Goal: Find specific page/section: Find specific page/section

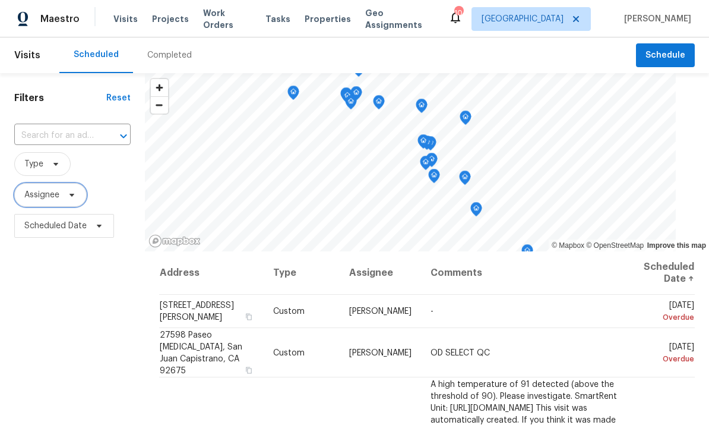
click at [77, 186] on span "Assignee" at bounding box center [50, 195] width 72 height 24
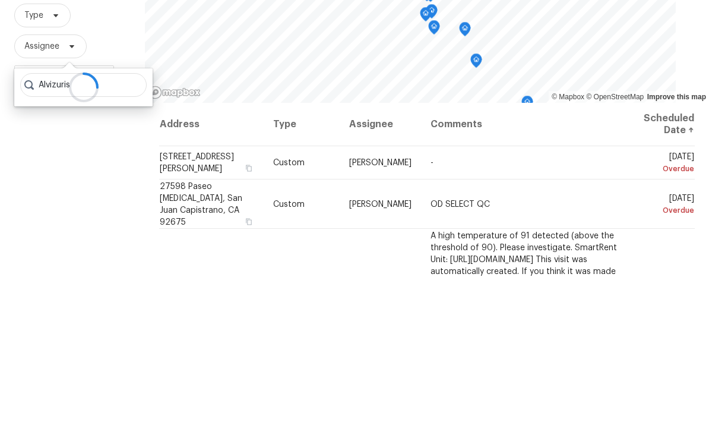
type input "Alvizuris"
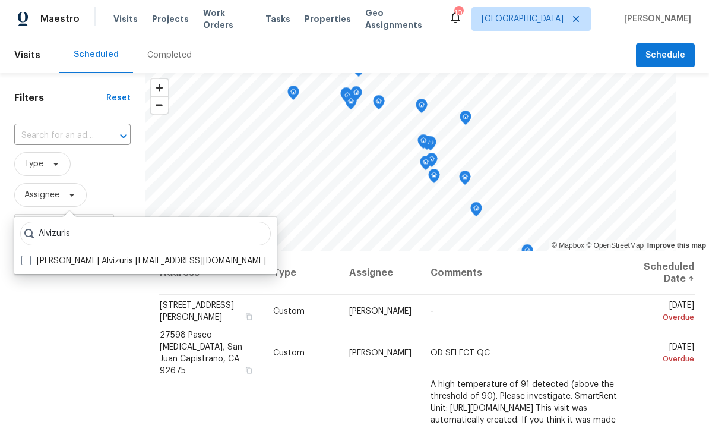
click at [26, 255] on span at bounding box center [26, 260] width 10 height 10
click at [26, 255] on input "Luis Pedro Ocampo Alvizuris luis.pedroocampoalvizuris@opendoor.com" at bounding box center [25, 259] width 8 height 8
checkbox input "true"
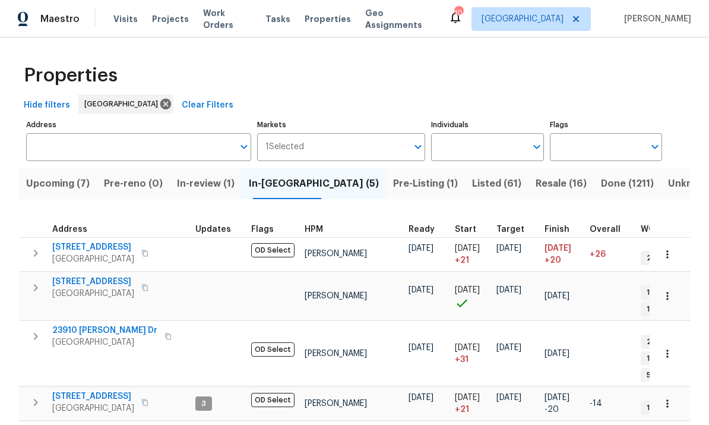
click at [483, 159] on input "Individuals" at bounding box center [478, 147] width 94 height 28
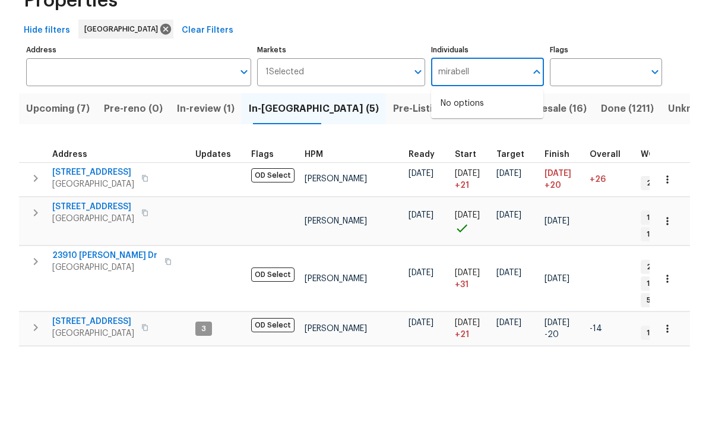
type input "[PERSON_NAME]"
click at [451, 172] on input "checkbox" at bounding box center [453, 184] width 25 height 25
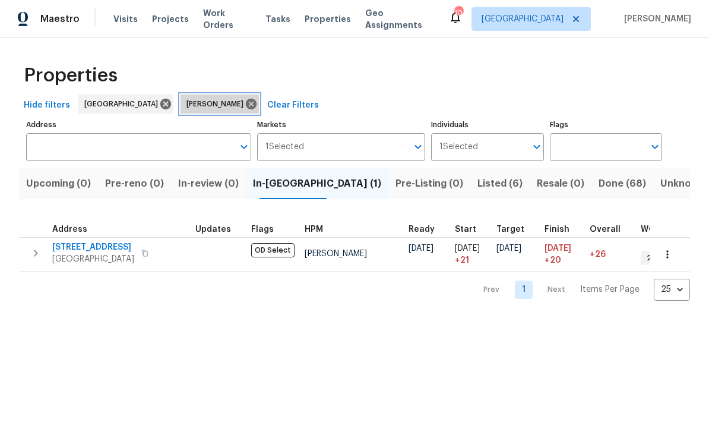
click at [245, 103] on icon at bounding box center [251, 103] width 13 height 13
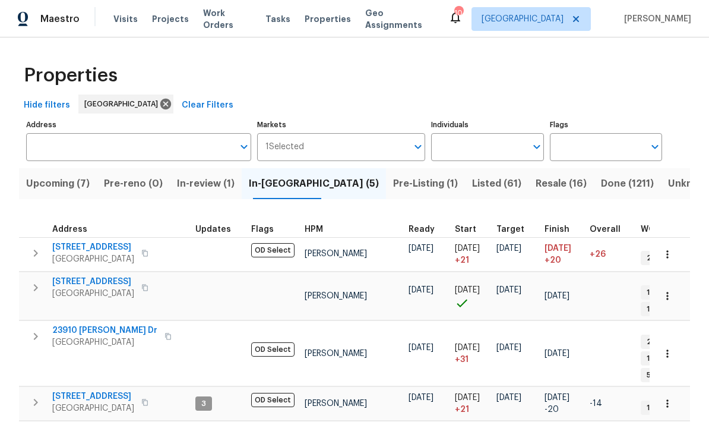
click at [482, 151] on input "Individuals" at bounding box center [478, 147] width 94 height 28
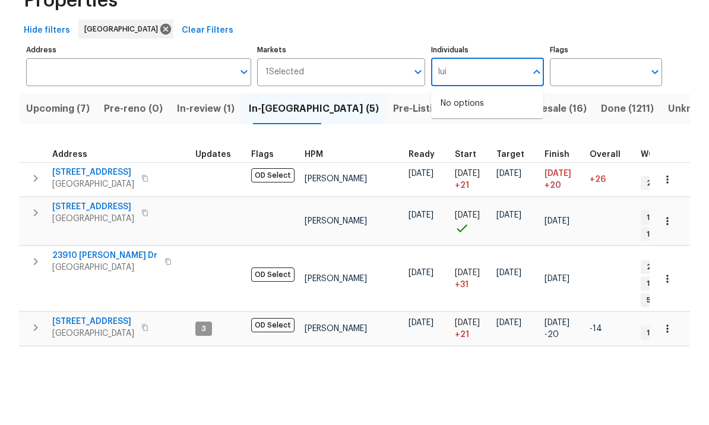
type input "[PERSON_NAME]"
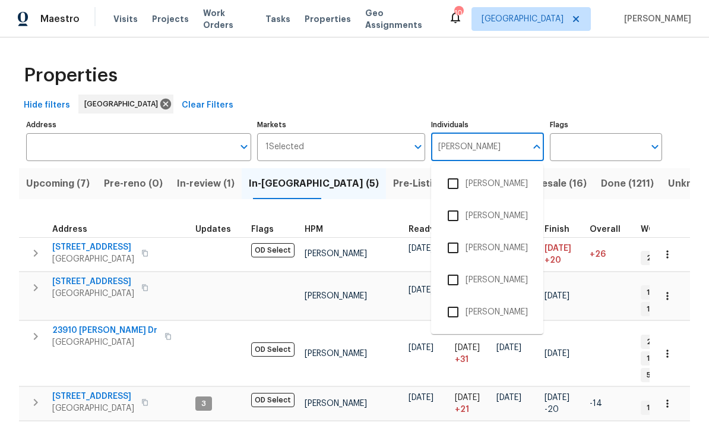
scroll to position [67, 0]
click at [456, 298] on input "checkbox" at bounding box center [453, 310] width 25 height 25
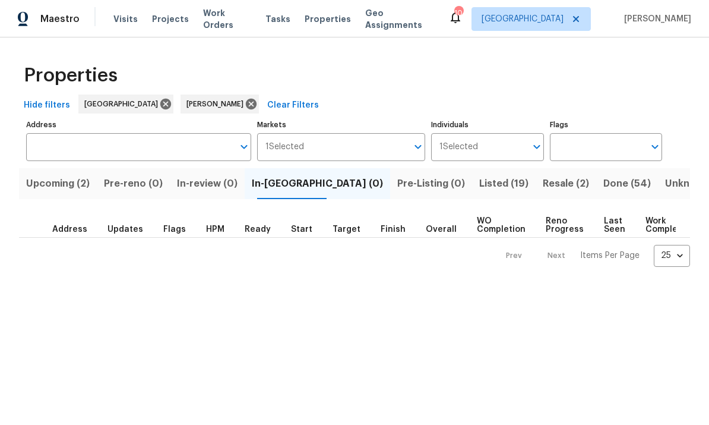
click at [65, 192] on button "Upcoming (2)" at bounding box center [58, 183] width 78 height 31
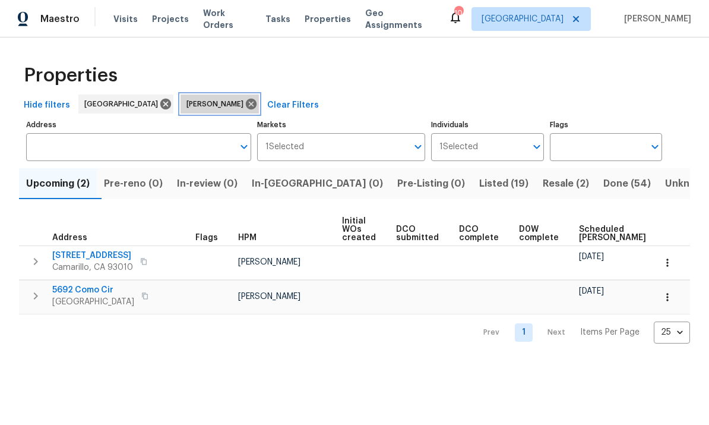
click at [252, 105] on icon at bounding box center [251, 104] width 11 height 11
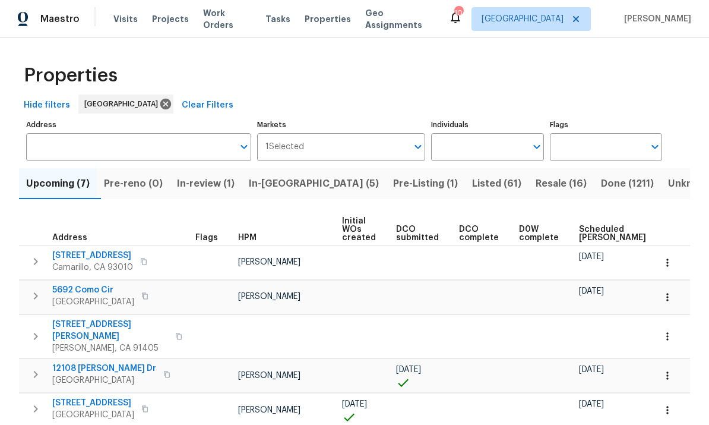
click at [482, 150] on input "Individuals" at bounding box center [478, 147] width 94 height 28
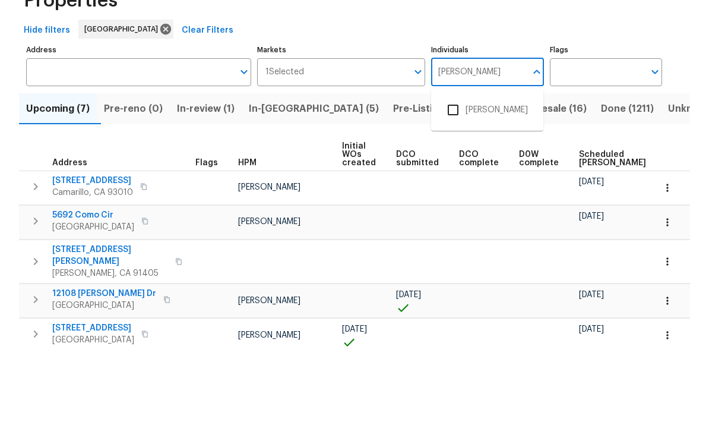
type input "[PERSON_NAME]"
click at [456, 172] on input "checkbox" at bounding box center [453, 184] width 25 height 25
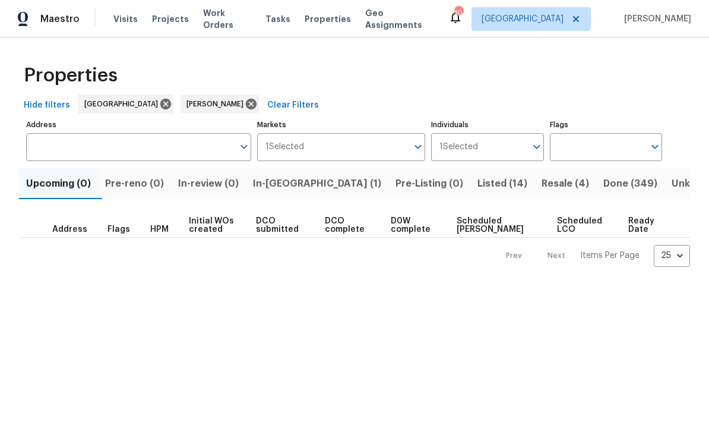
click at [299, 186] on span "In-[GEOGRAPHIC_DATA] (1)" at bounding box center [317, 183] width 128 height 17
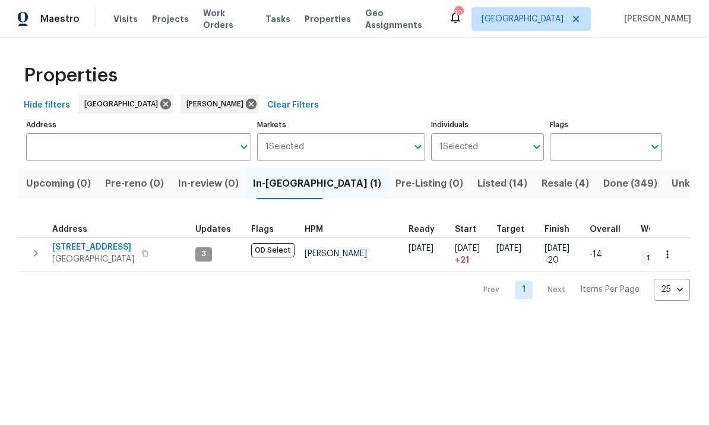
click at [470, 192] on button "Listed (14)" at bounding box center [502, 183] width 64 height 31
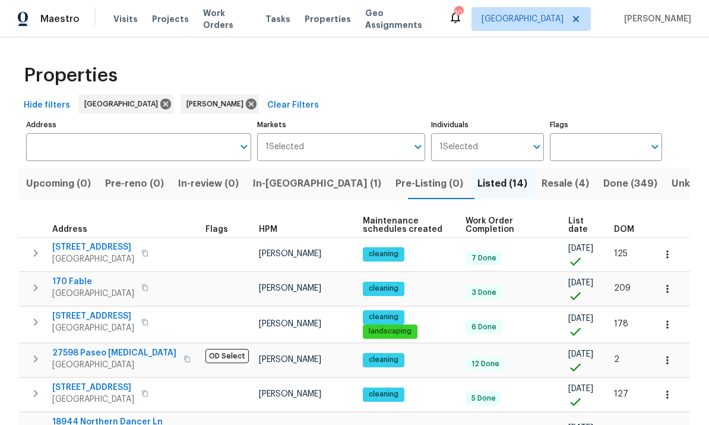
click at [245, 104] on icon at bounding box center [251, 103] width 13 height 13
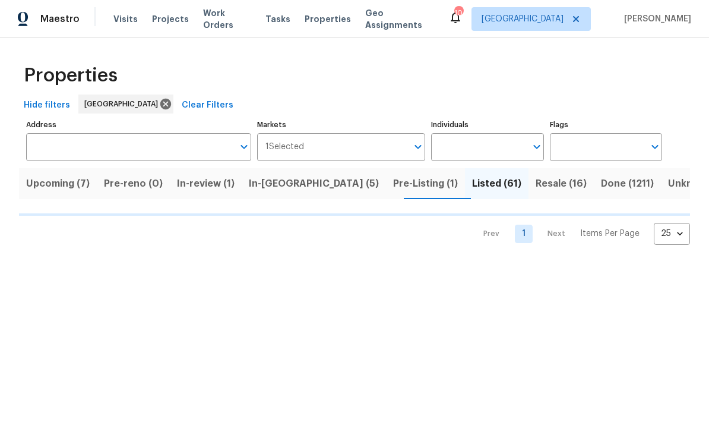
click at [489, 147] on input "Individuals" at bounding box center [478, 147] width 94 height 28
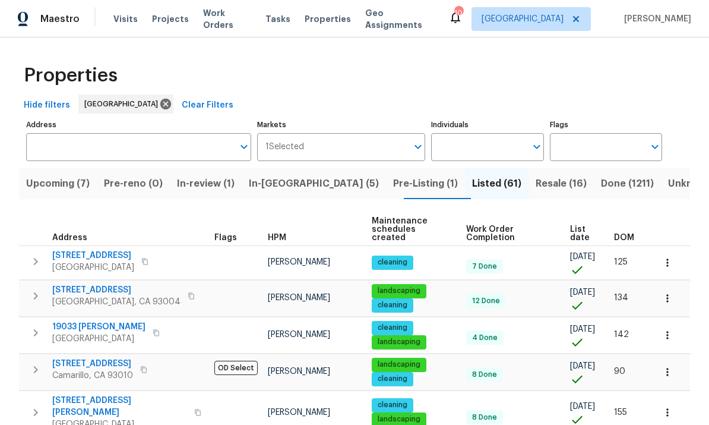
click at [481, 148] on input "Individuals" at bounding box center [478, 147] width 94 height 28
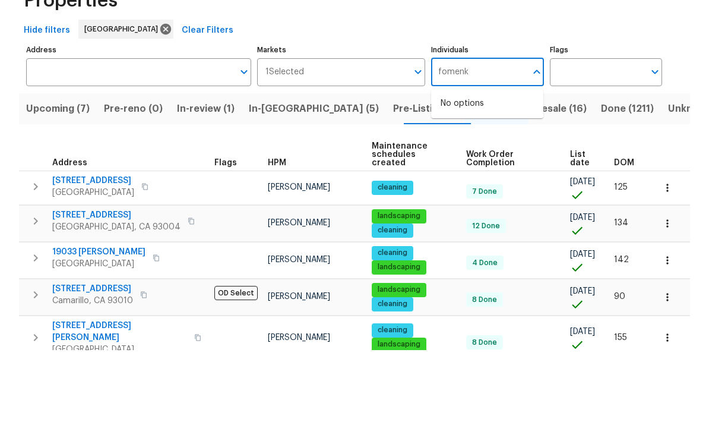
type input "fomenko"
click at [447, 172] on input "checkbox" at bounding box center [453, 184] width 25 height 25
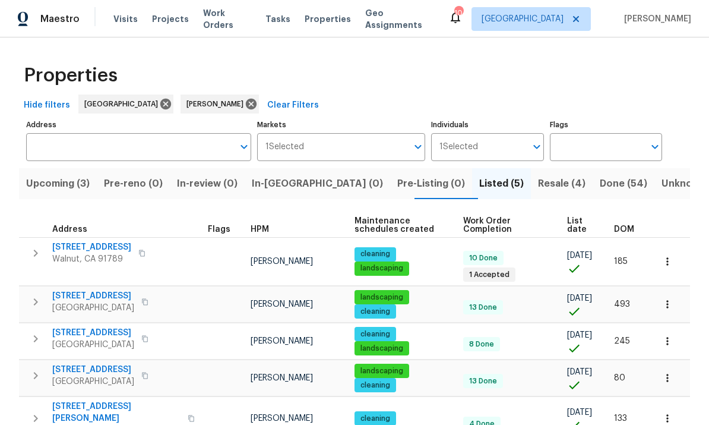
click at [78, 178] on span "Upcoming (3)" at bounding box center [58, 183] width 64 height 17
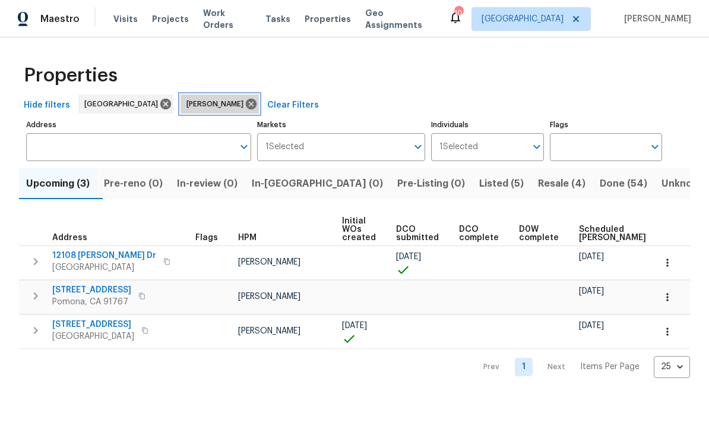
click at [246, 100] on icon at bounding box center [251, 104] width 11 height 11
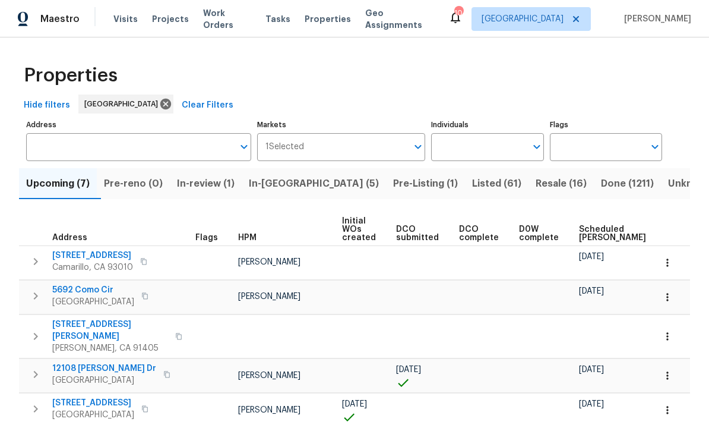
click at [486, 156] on input "Individuals" at bounding box center [478, 147] width 94 height 28
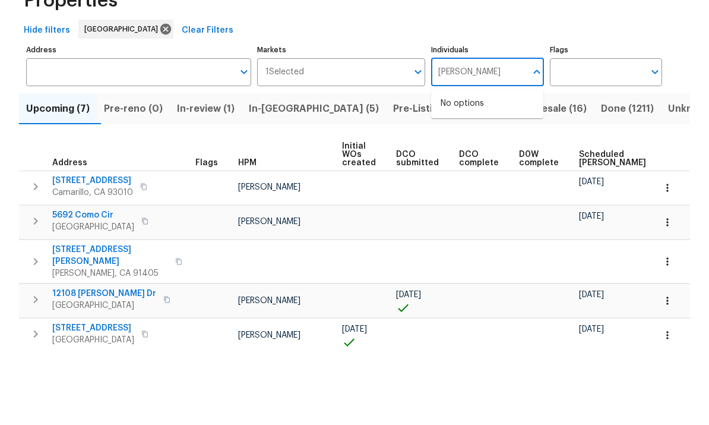
type input "[PERSON_NAME]"
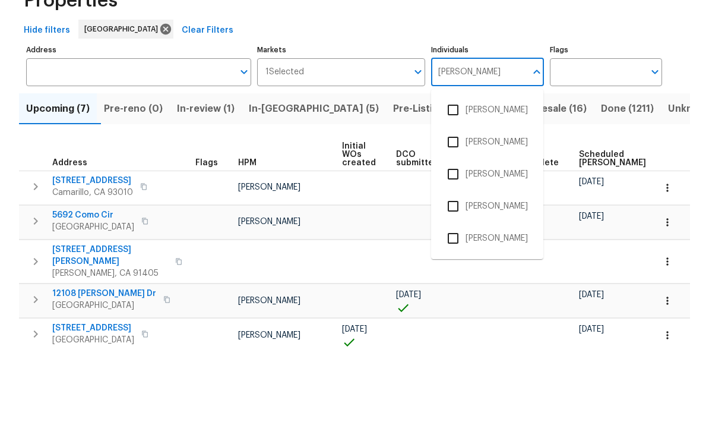
scroll to position [45, 0]
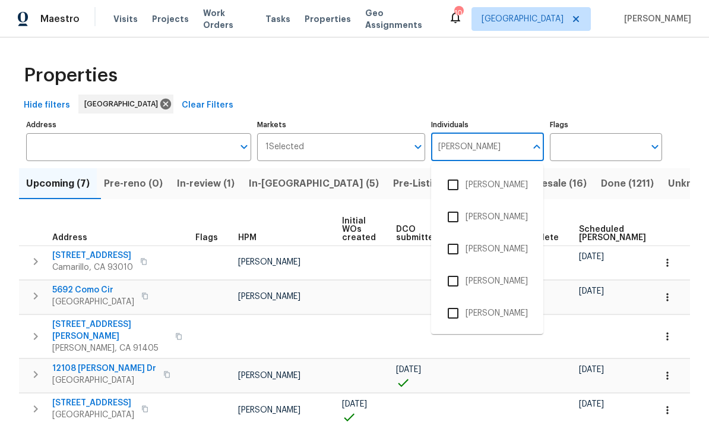
click at [456, 301] on input "checkbox" at bounding box center [453, 313] width 25 height 25
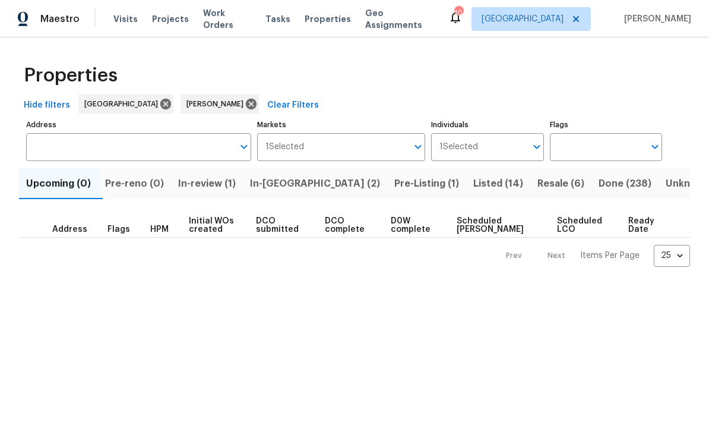
click at [294, 191] on span "In-[GEOGRAPHIC_DATA] (2)" at bounding box center [315, 183] width 130 height 17
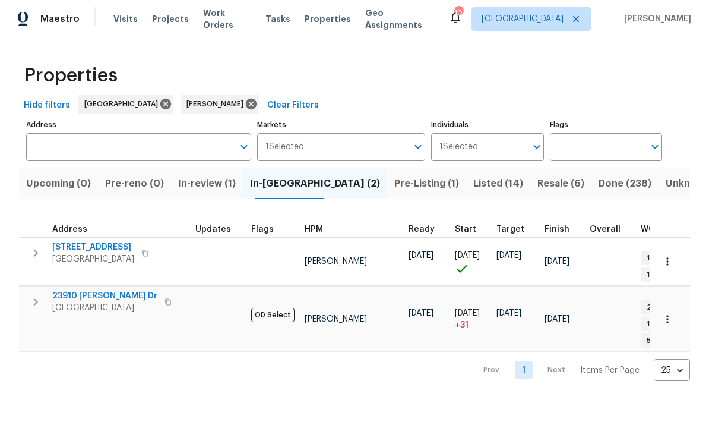
click at [394, 185] on span "Pre-Listing (1)" at bounding box center [426, 183] width 65 height 17
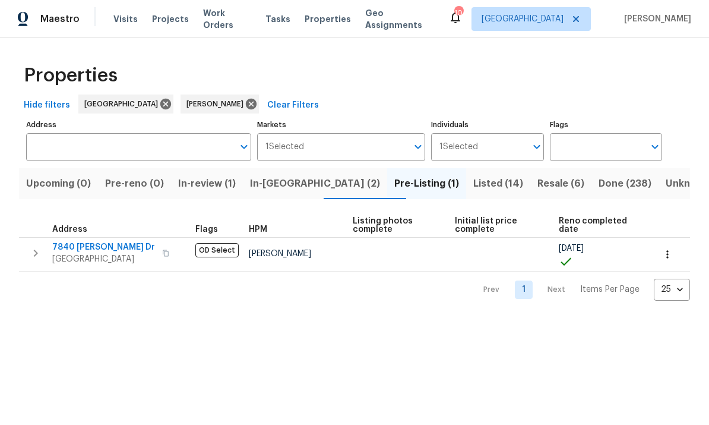
click at [473, 178] on span "Listed (14)" at bounding box center [498, 183] width 50 height 17
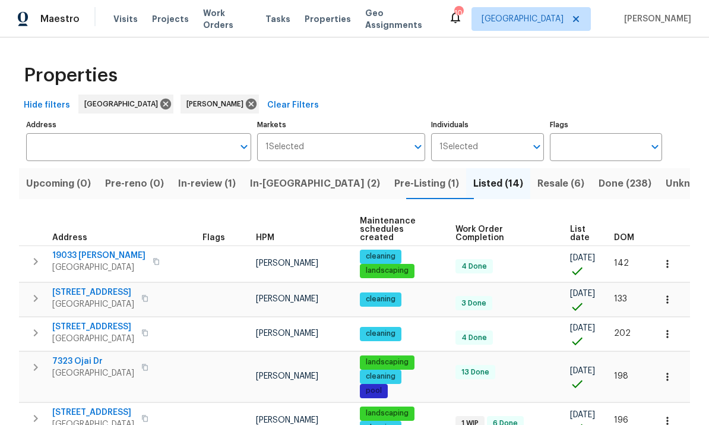
click at [538, 189] on span "Resale (6)" at bounding box center [561, 183] width 47 height 17
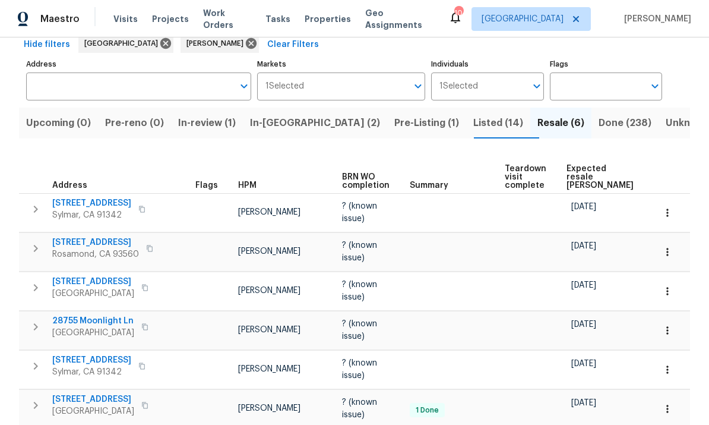
scroll to position [60, 0]
